Goal: Information Seeking & Learning: Find specific page/section

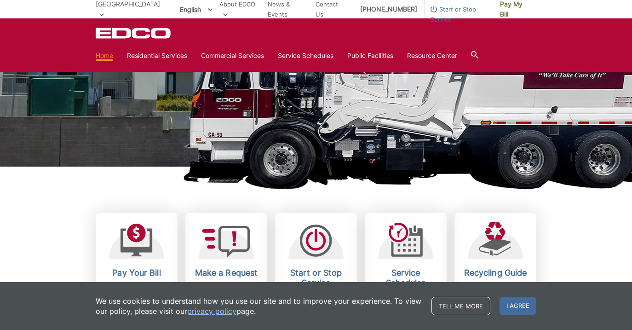
scroll to position [4, 0]
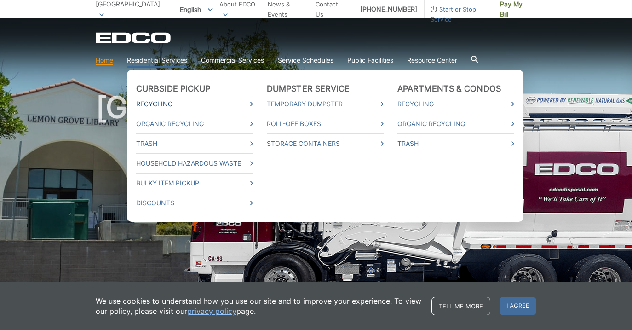
click at [164, 102] on link "Recycling" at bounding box center [194, 104] width 117 height 10
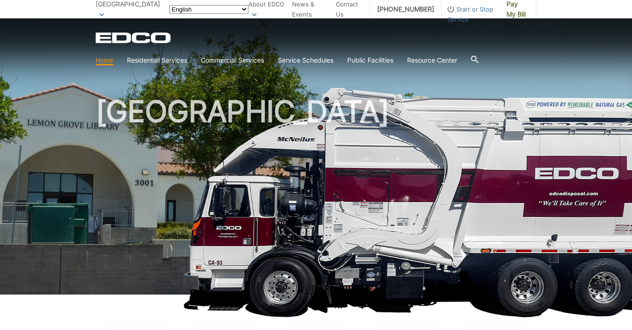
scroll to position [4, 0]
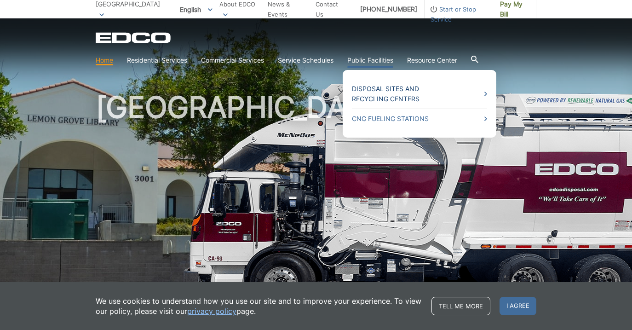
click at [400, 98] on link "Disposal Sites and Recycling Centers" at bounding box center [419, 94] width 135 height 20
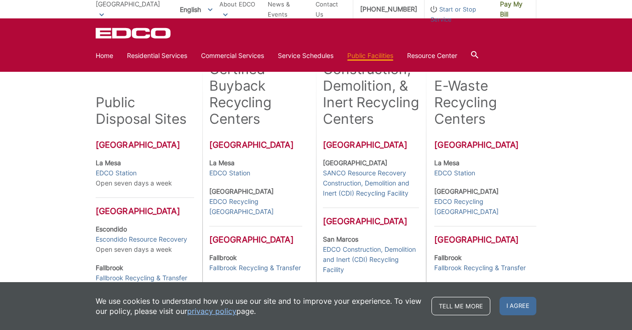
scroll to position [214, 0]
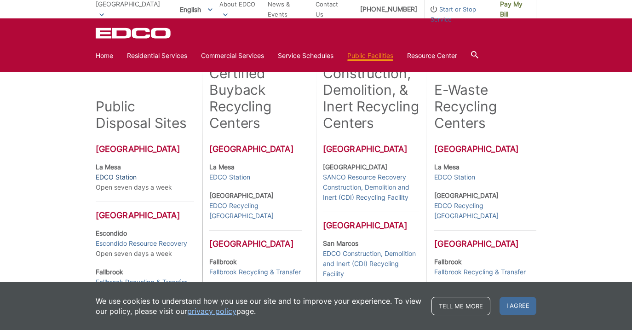
click at [131, 177] on link "EDCO Station" at bounding box center [116, 177] width 41 height 10
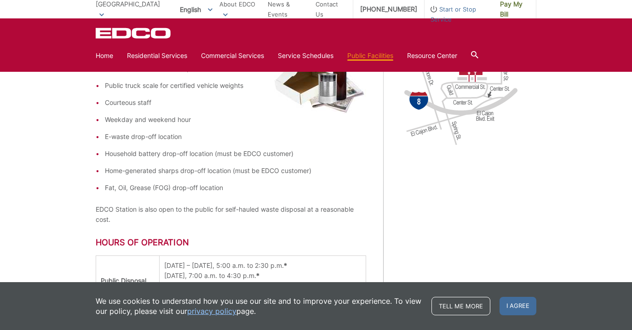
scroll to position [347, 0]
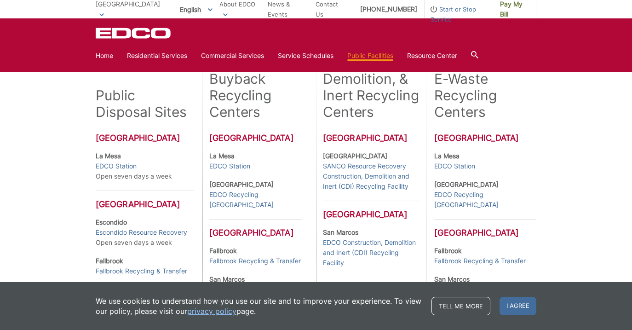
scroll to position [225, 0]
click at [395, 177] on link "SANCO Resource Recovery Construction, Demolition and Inert (CDI) Recycling Faci…" at bounding box center [371, 177] width 96 height 30
